Goal: Transaction & Acquisition: Obtain resource

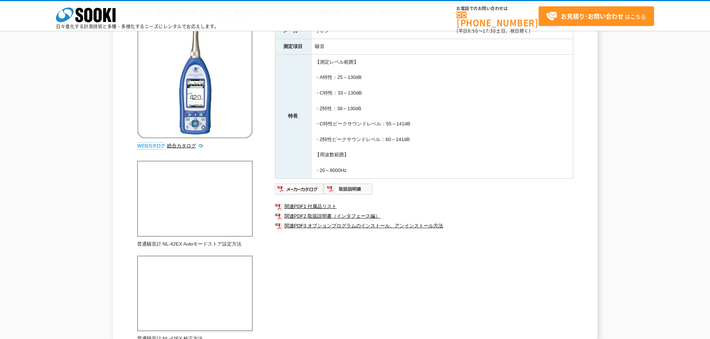
scroll to position [149, 0]
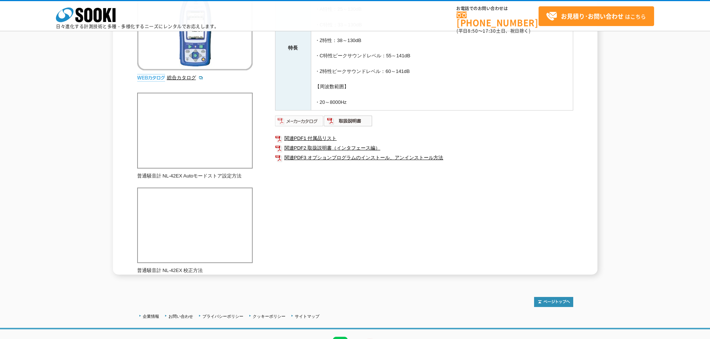
click at [304, 123] on img at bounding box center [299, 121] width 49 height 12
drag, startPoint x: 341, startPoint y: 199, endPoint x: 209, endPoint y: 168, distance: 134.7
click at [339, 198] on div "計量法、JISおよびIEC規格に適合。さらに、画面は大きく見やすい3インチのカラー液晶で使いやすさを終結した騒音計です。 総合カタログ メーカー リオン 測定…" at bounding box center [355, 107] width 436 height 335
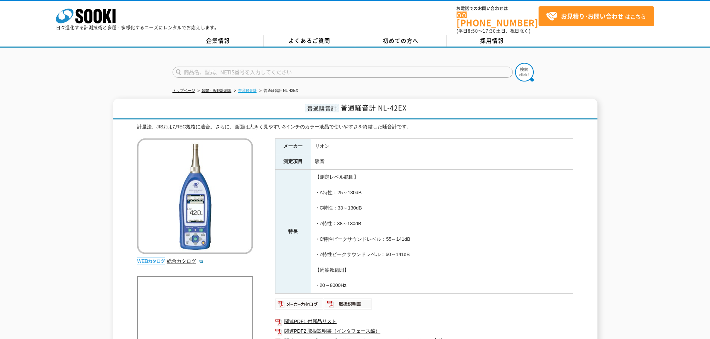
click at [252, 89] on link "普通騒音計" at bounding box center [247, 91] width 19 height 4
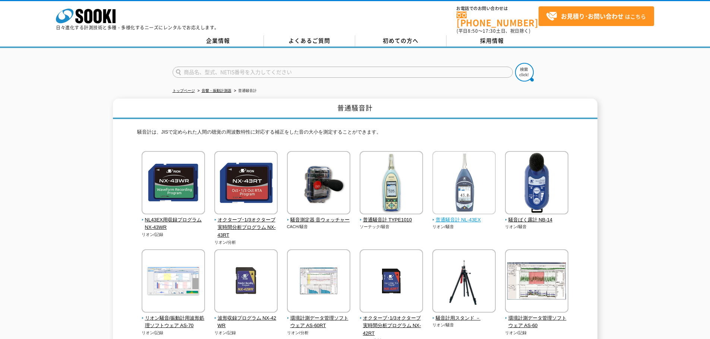
click at [467, 182] on img at bounding box center [463, 183] width 63 height 65
click at [249, 67] on input "text" at bounding box center [343, 72] width 340 height 11
type input "NL-62"
click at [522, 64] on img at bounding box center [524, 72] width 19 height 19
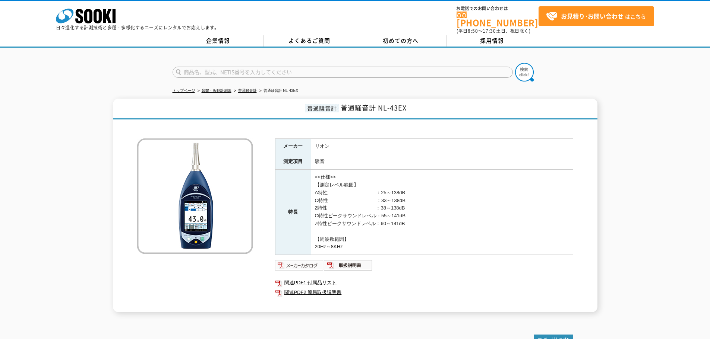
click at [293, 260] on img at bounding box center [299, 266] width 49 height 12
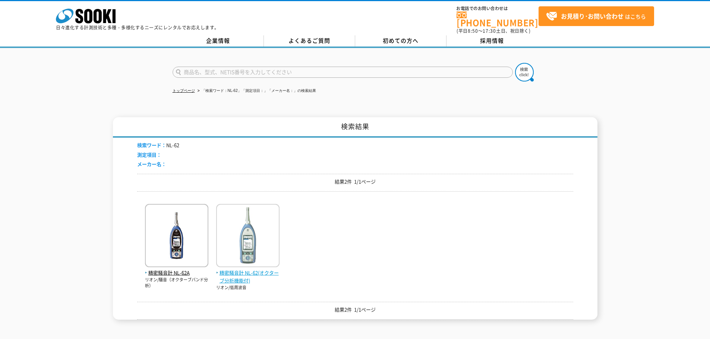
click at [247, 234] on img at bounding box center [247, 236] width 63 height 65
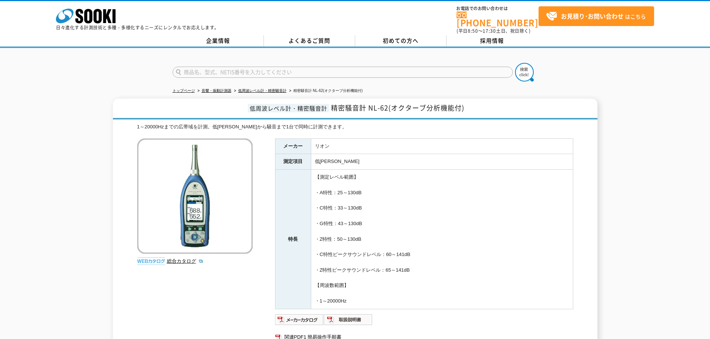
click at [375, 154] on td "低[PERSON_NAME]" at bounding box center [442, 162] width 262 height 16
click at [93, 85] on div "トップページ 音響・振動計測器 低周波レベル計・精密騒音計 精密騒音計 NL-62(オクターブ分析機能付) 低周波レベル計・精密騒音計 精密騒音計 NL-62…" at bounding box center [355, 216] width 710 height 336
click at [387, 149] on td "リオン" at bounding box center [442, 147] width 262 height 16
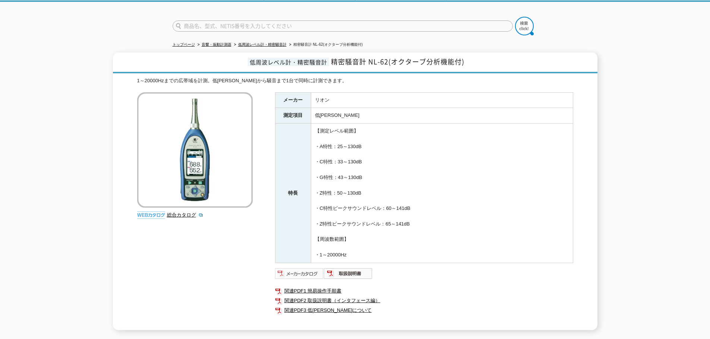
scroll to position [109, 0]
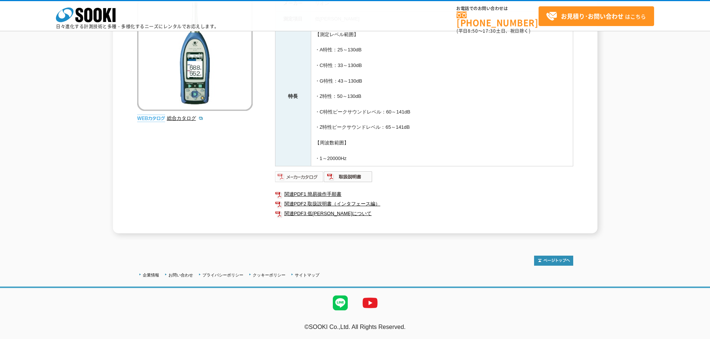
click at [304, 178] on img at bounding box center [299, 177] width 49 height 12
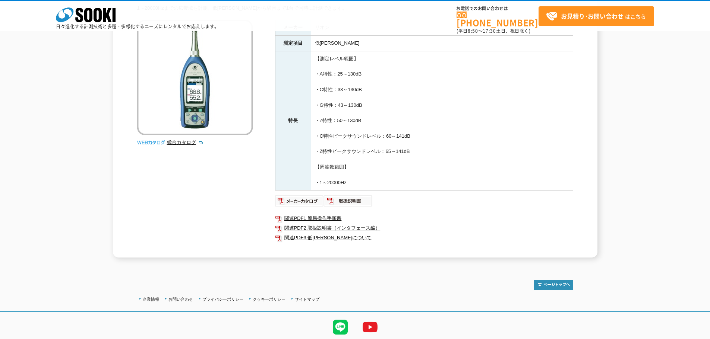
scroll to position [72, 0]
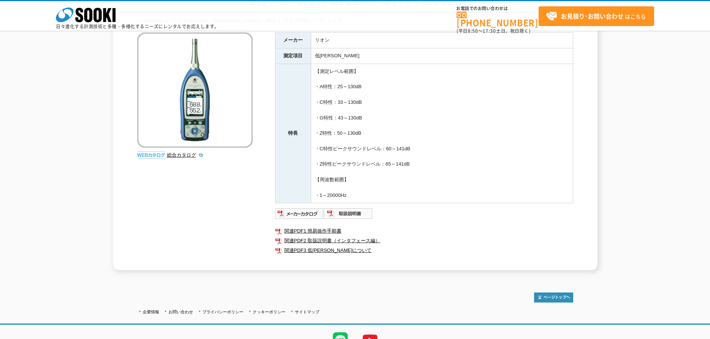
click at [221, 242] on div "1～20000Hzまでの広帯域を計測。低[PERSON_NAME]から騒音まで1台で同時に計測できます。 総合カタログ メーカー リオン 測定項目 低[PER…" at bounding box center [355, 143] width 436 height 253
